Goal: Information Seeking & Learning: Learn about a topic

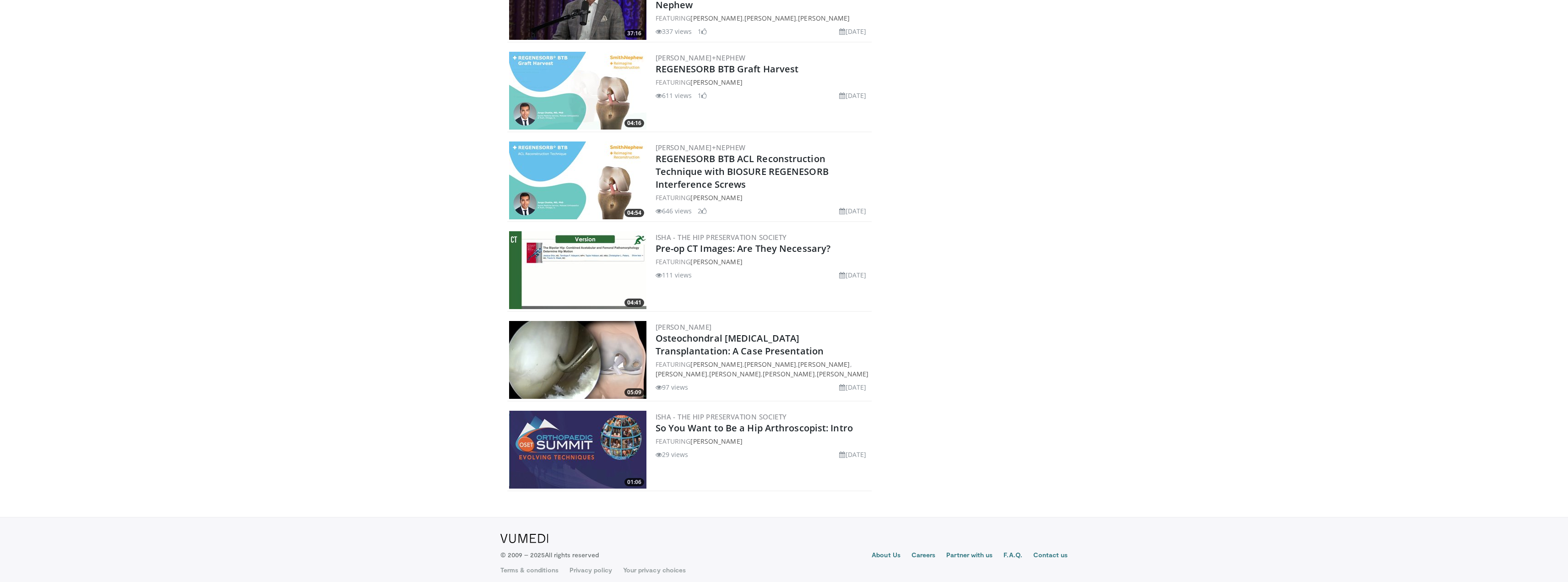
scroll to position [2170, 0]
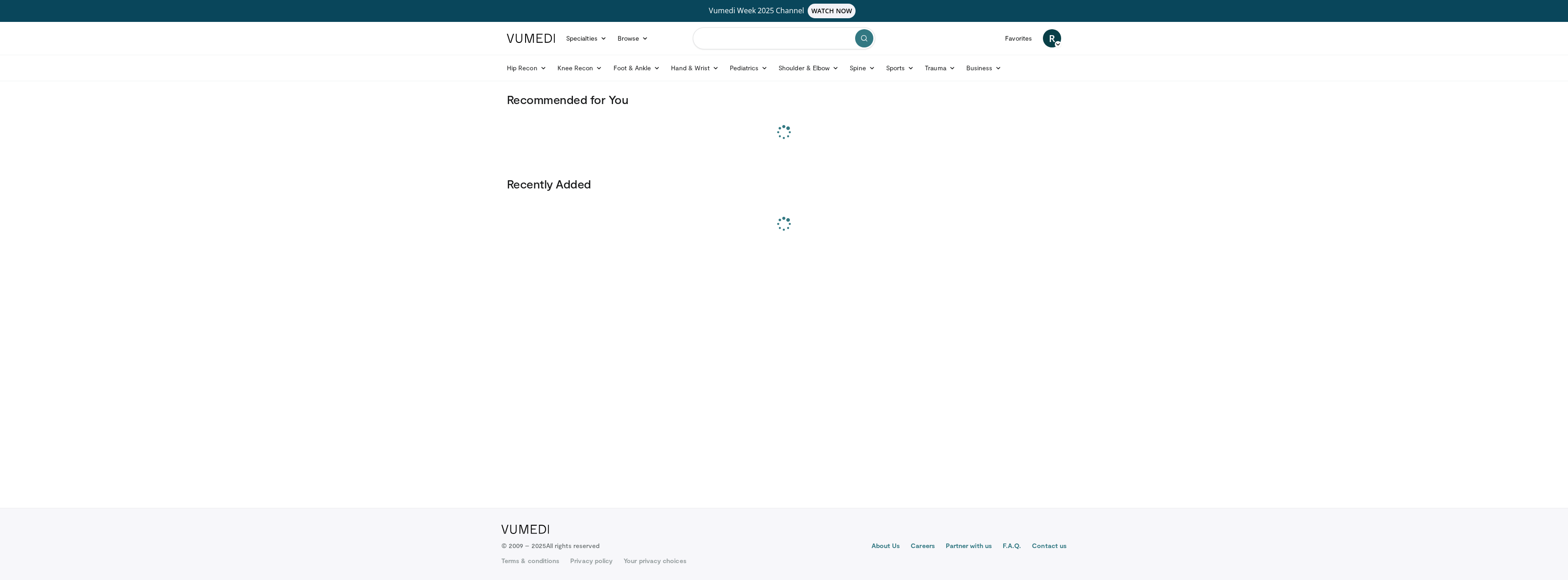
click at [772, 45] on input "Search topics, interventions" at bounding box center [784, 38] width 182 height 22
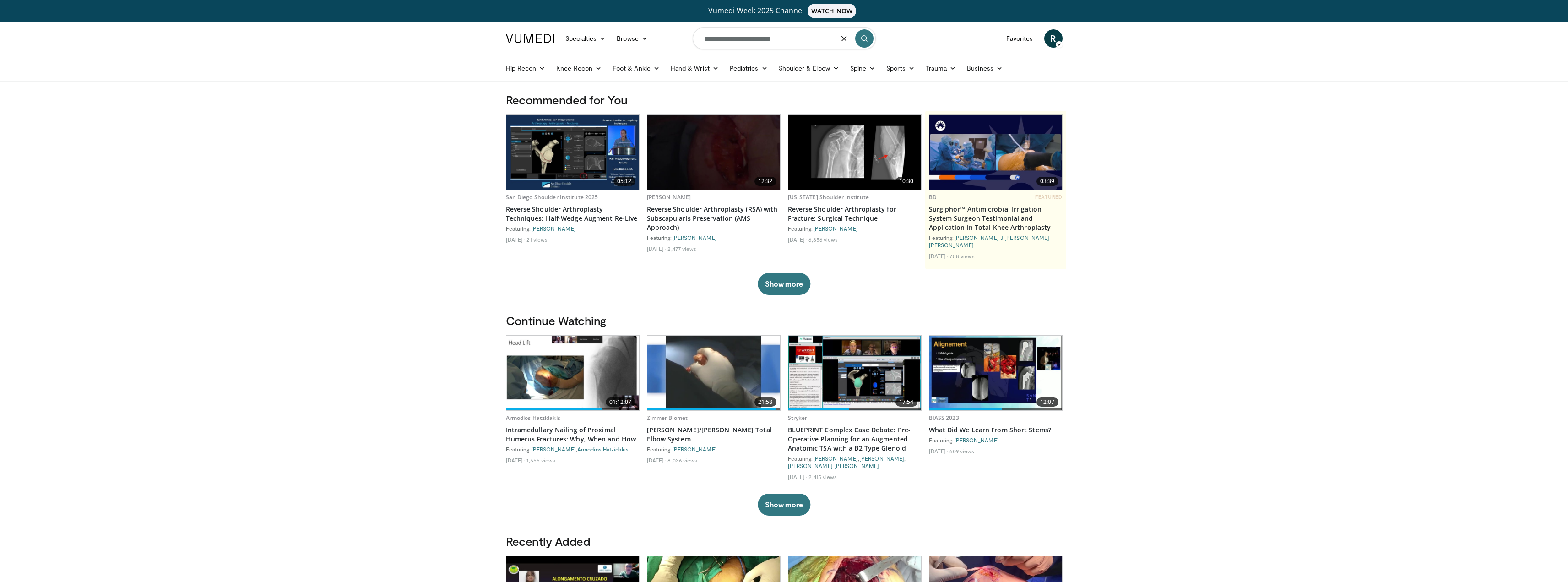
type input "**********"
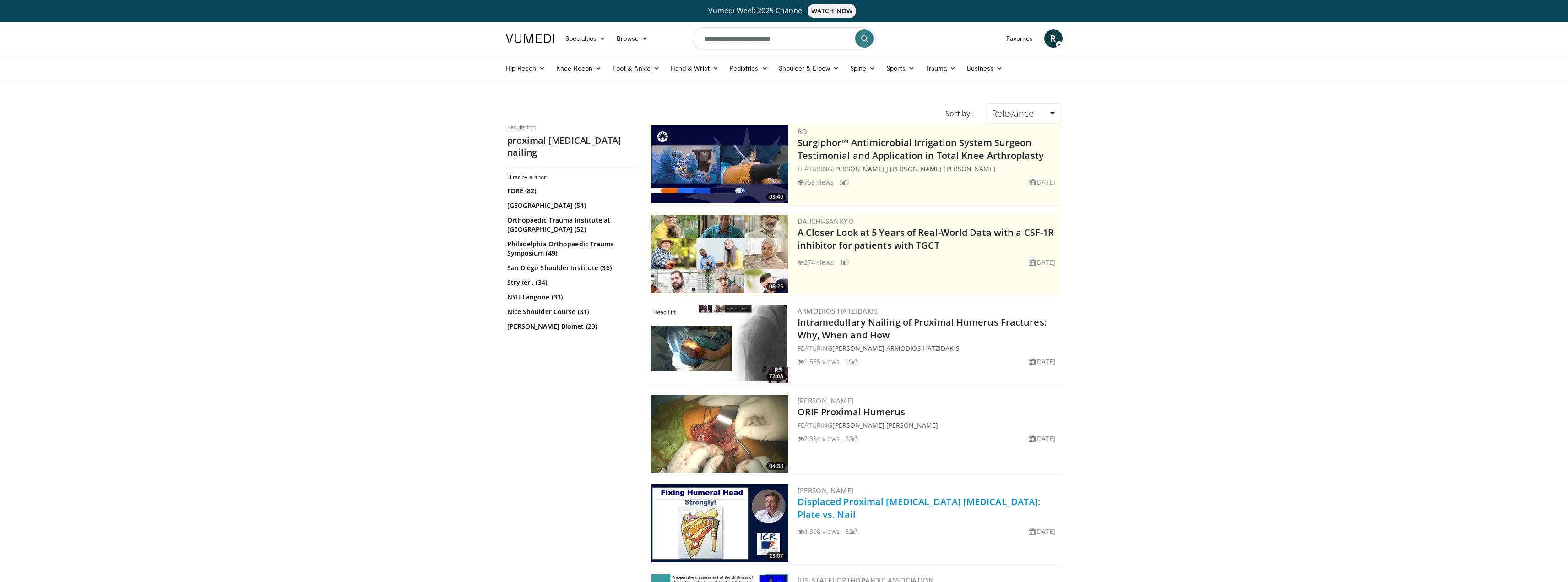
click at [886, 502] on link "Displaced Proximal [MEDICAL_DATA] [MEDICAL_DATA]: Plate vs. Nail" at bounding box center [919, 508] width 243 height 25
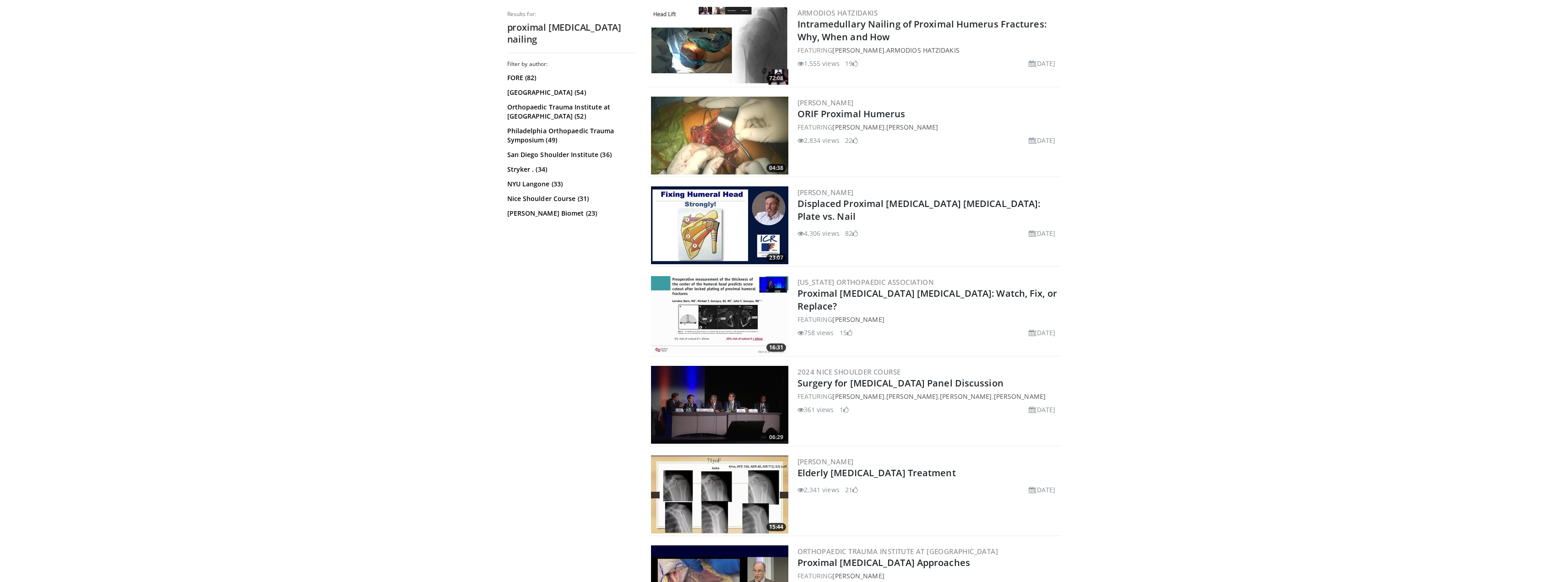
scroll to position [320, 0]
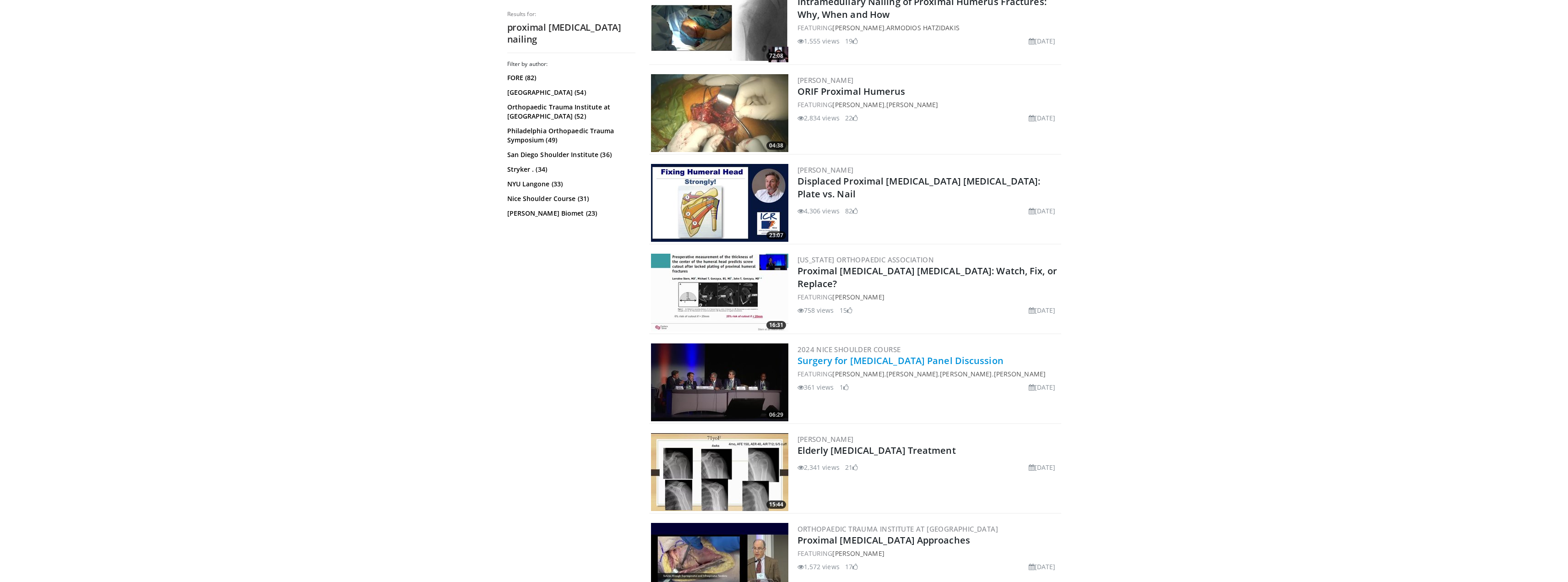
click at [908, 362] on link "Surgery for Proximal Humerus Fracture Panel Discussion" at bounding box center [900, 360] width 206 height 13
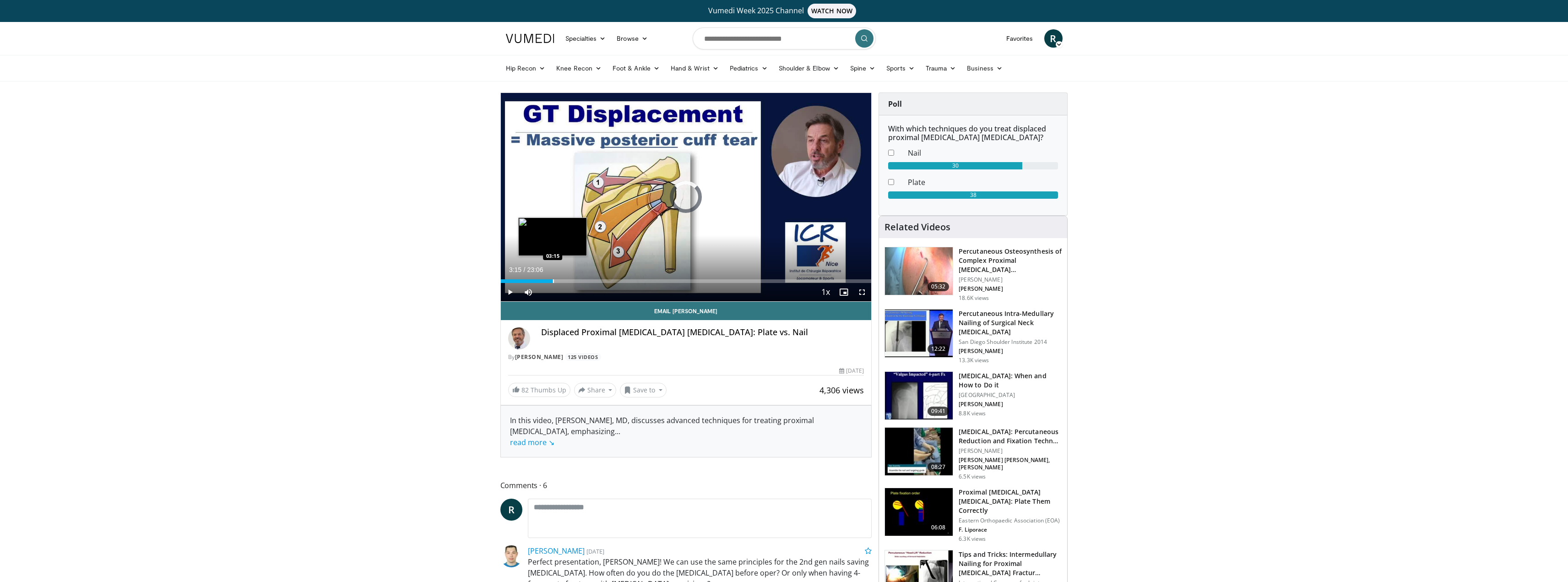
click at [553, 280] on div "Progress Bar" at bounding box center [553, 281] width 1 height 4
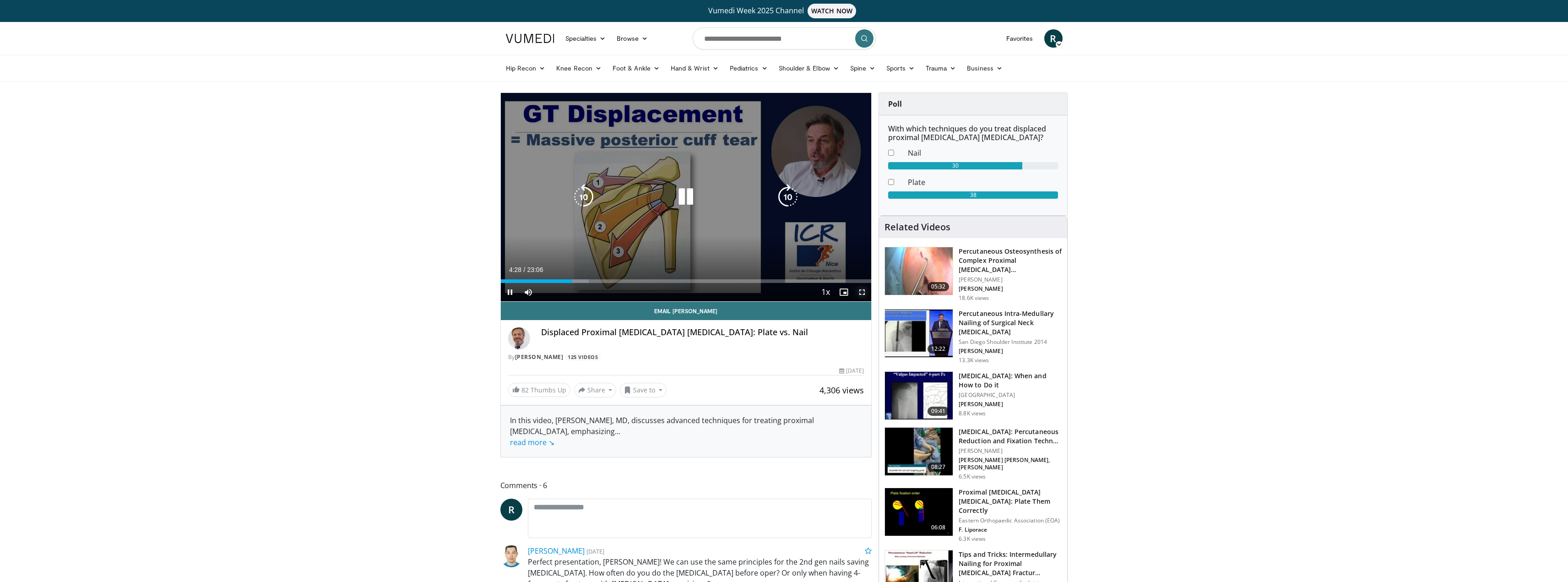
drag, startPoint x: 865, startPoint y: 294, endPoint x: 865, endPoint y: 349, distance: 55.0
click at [865, 294] on span "Video Player" at bounding box center [862, 292] width 19 height 19
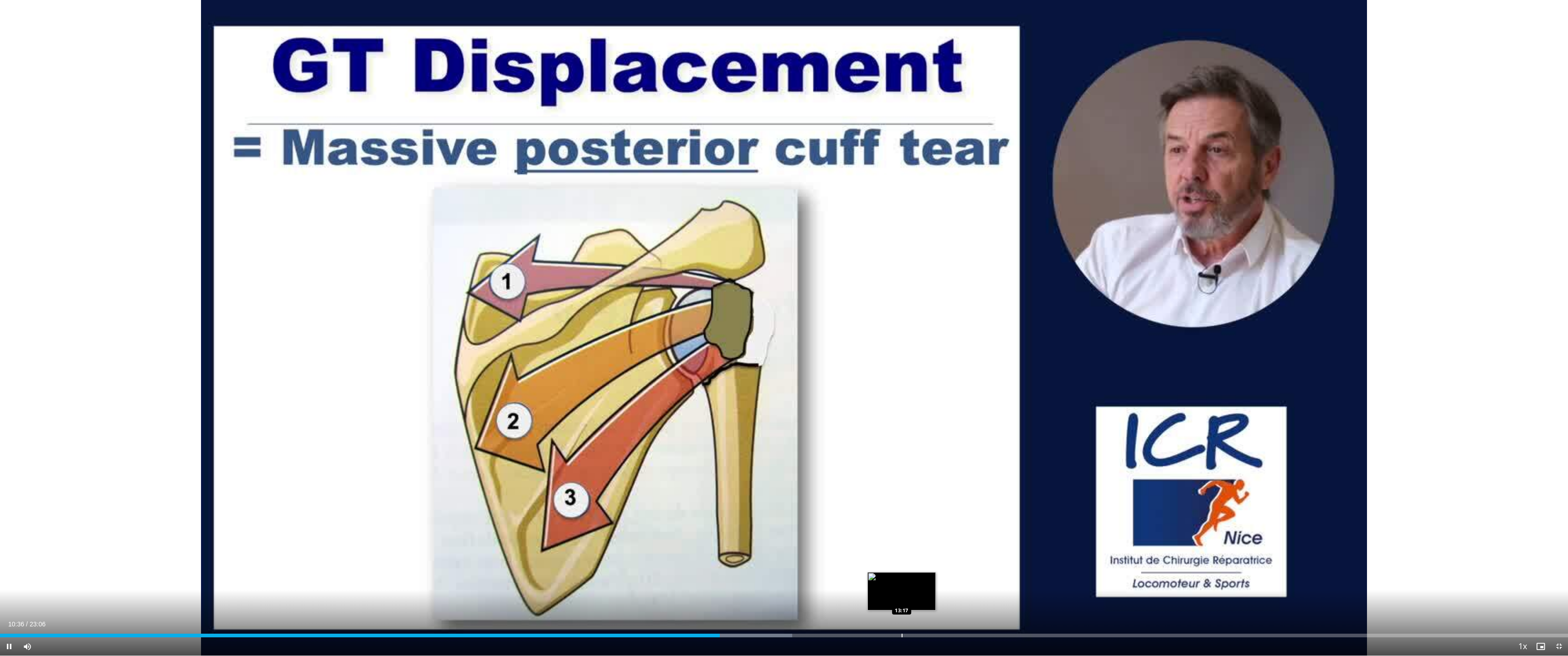
click at [901, 579] on div "Loaded : 50.53% 10:36 13:17" at bounding box center [784, 633] width 1568 height 9
click at [969, 579] on div "Loaded : 62.08% 13:19 14:16" at bounding box center [784, 633] width 1568 height 9
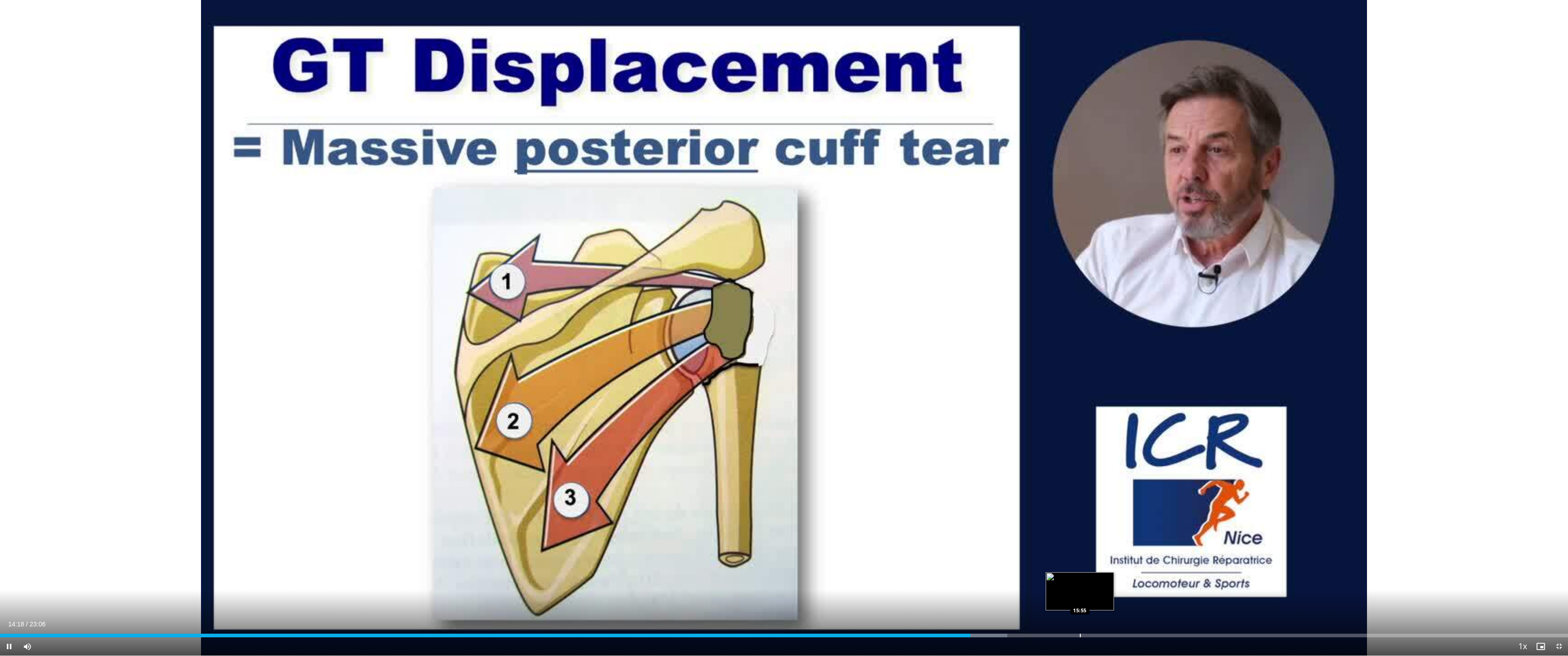
click at [1081, 579] on div "Loaded : 64.24% 14:18 15:55" at bounding box center [784, 636] width 1568 height 4
click at [1106, 579] on div "Progress Bar" at bounding box center [1106, 636] width 1 height 4
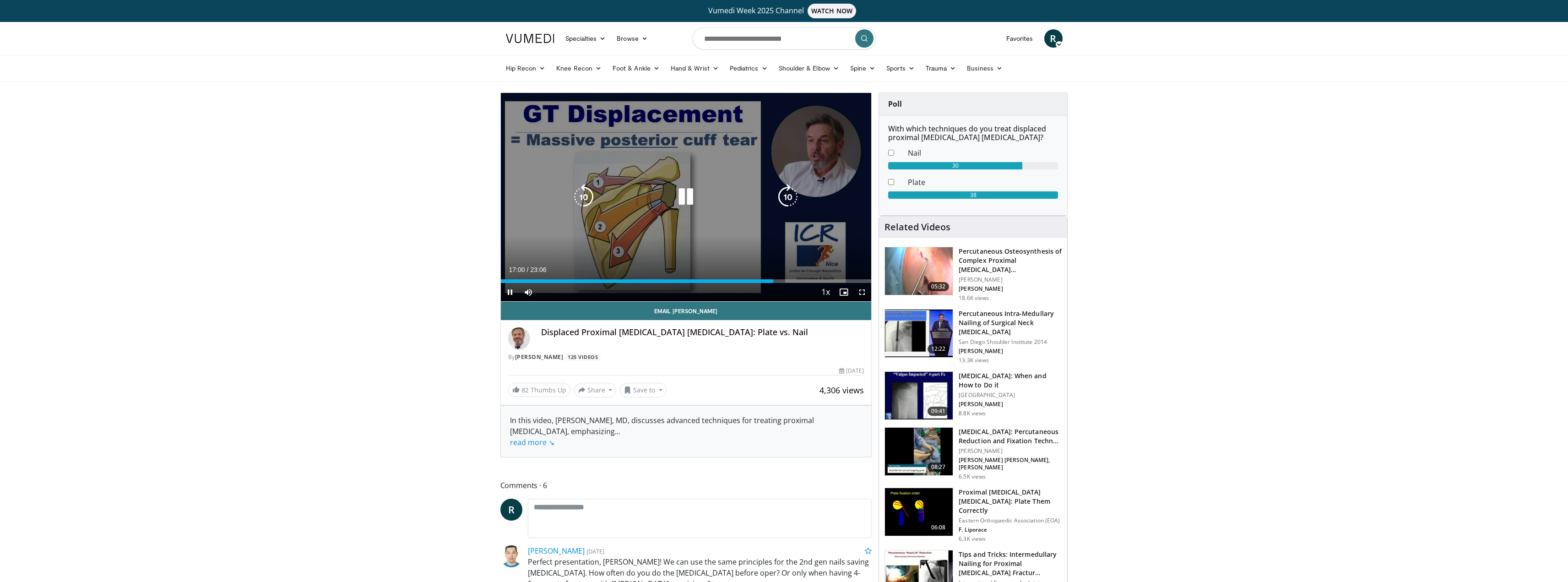
click at [625, 154] on div "10 seconds Tap to unmute" at bounding box center [686, 197] width 371 height 208
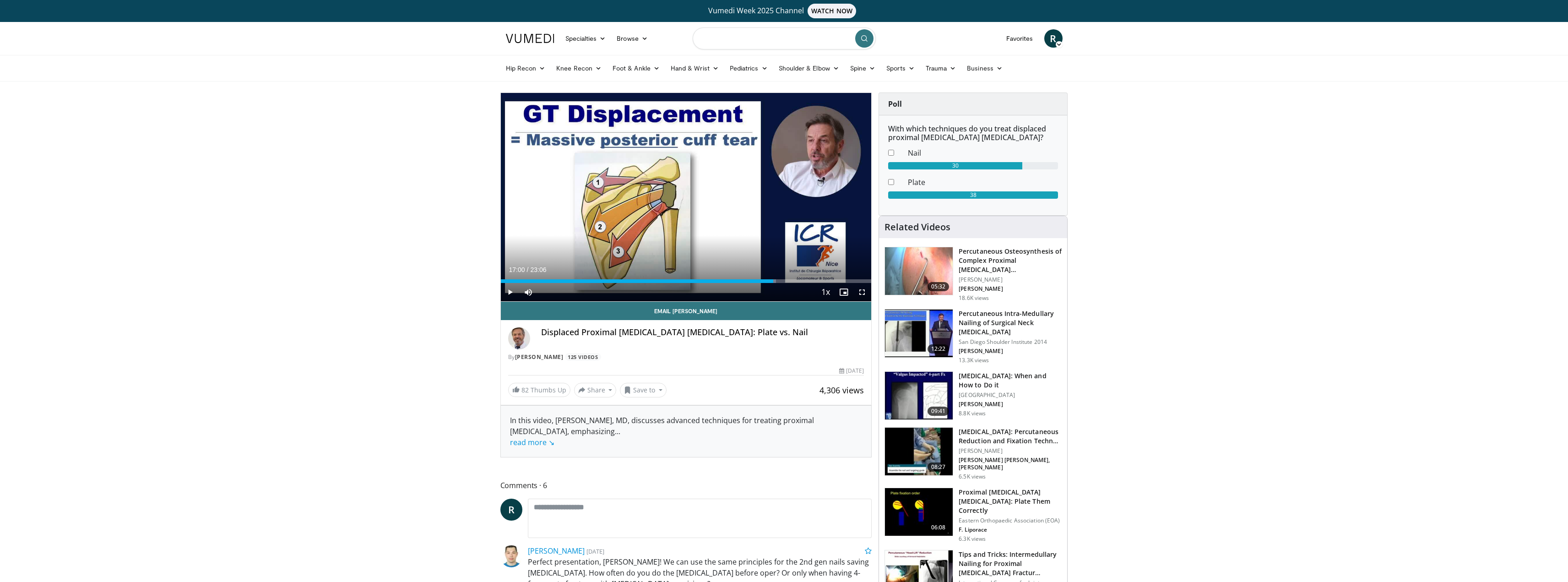
click at [749, 45] on input "Search topics, interventions" at bounding box center [784, 38] width 183 height 22
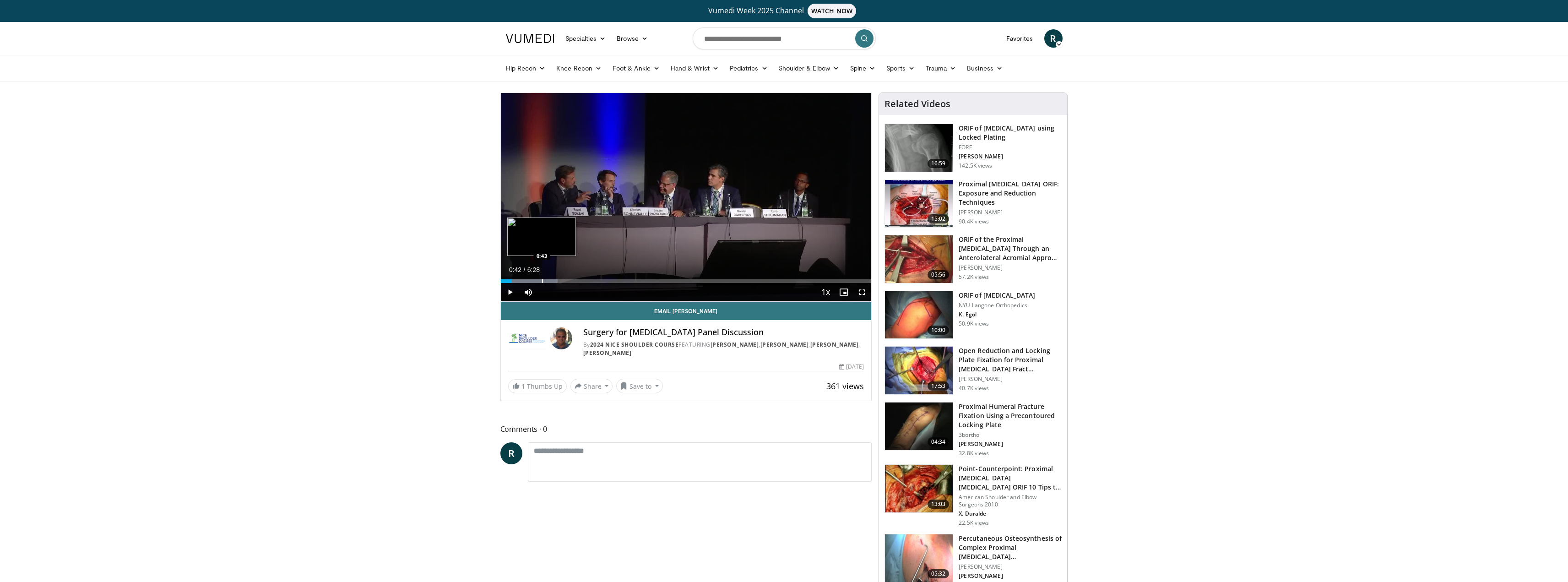
click at [542, 280] on div "Progress Bar" at bounding box center [542, 281] width 1 height 4
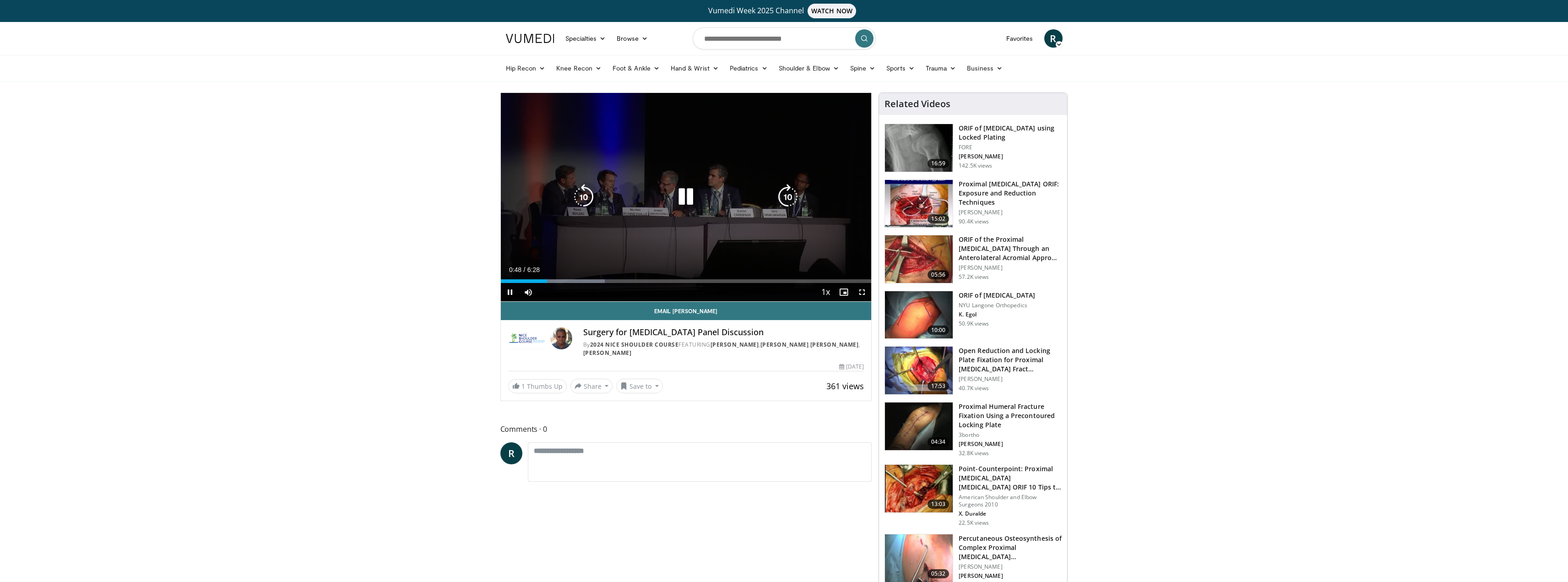
click at [579, 276] on div "Loaded : 28.09% 0:48 1:21" at bounding box center [686, 278] width 371 height 9
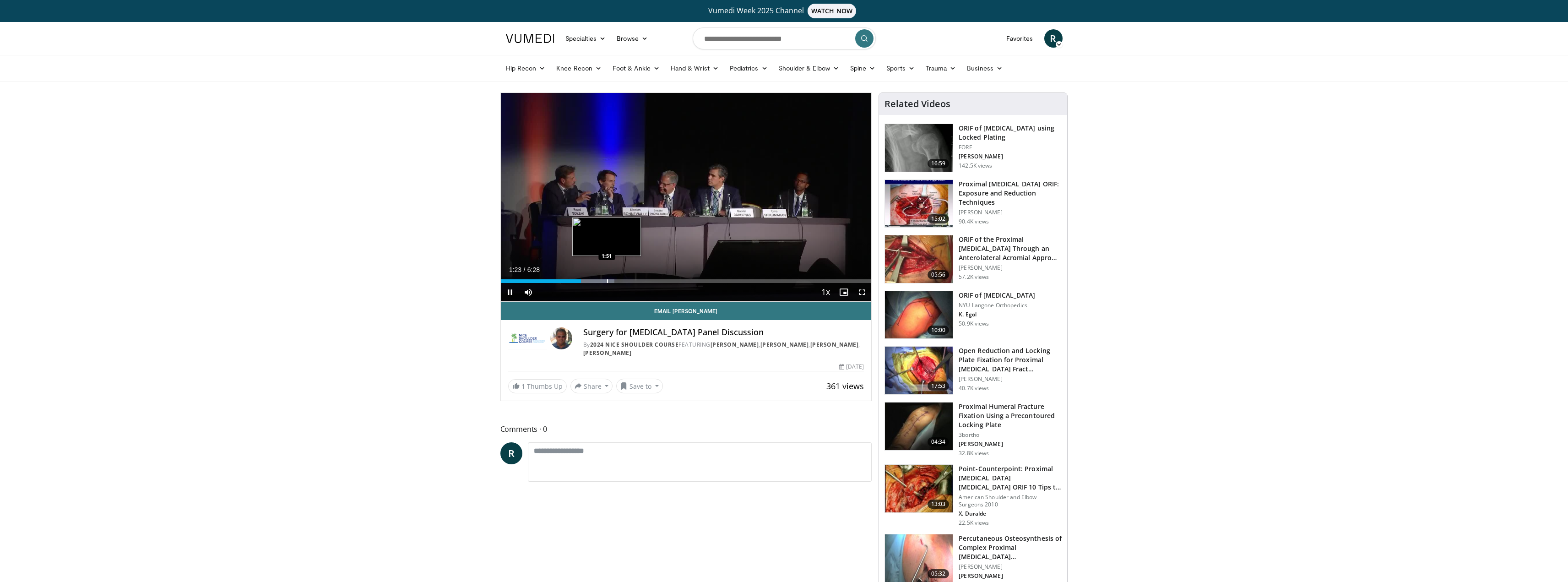
click at [607, 278] on div "Loaded : 30.65% 1:23 1:51" at bounding box center [686, 278] width 371 height 9
